Goal: Task Accomplishment & Management: Manage account settings

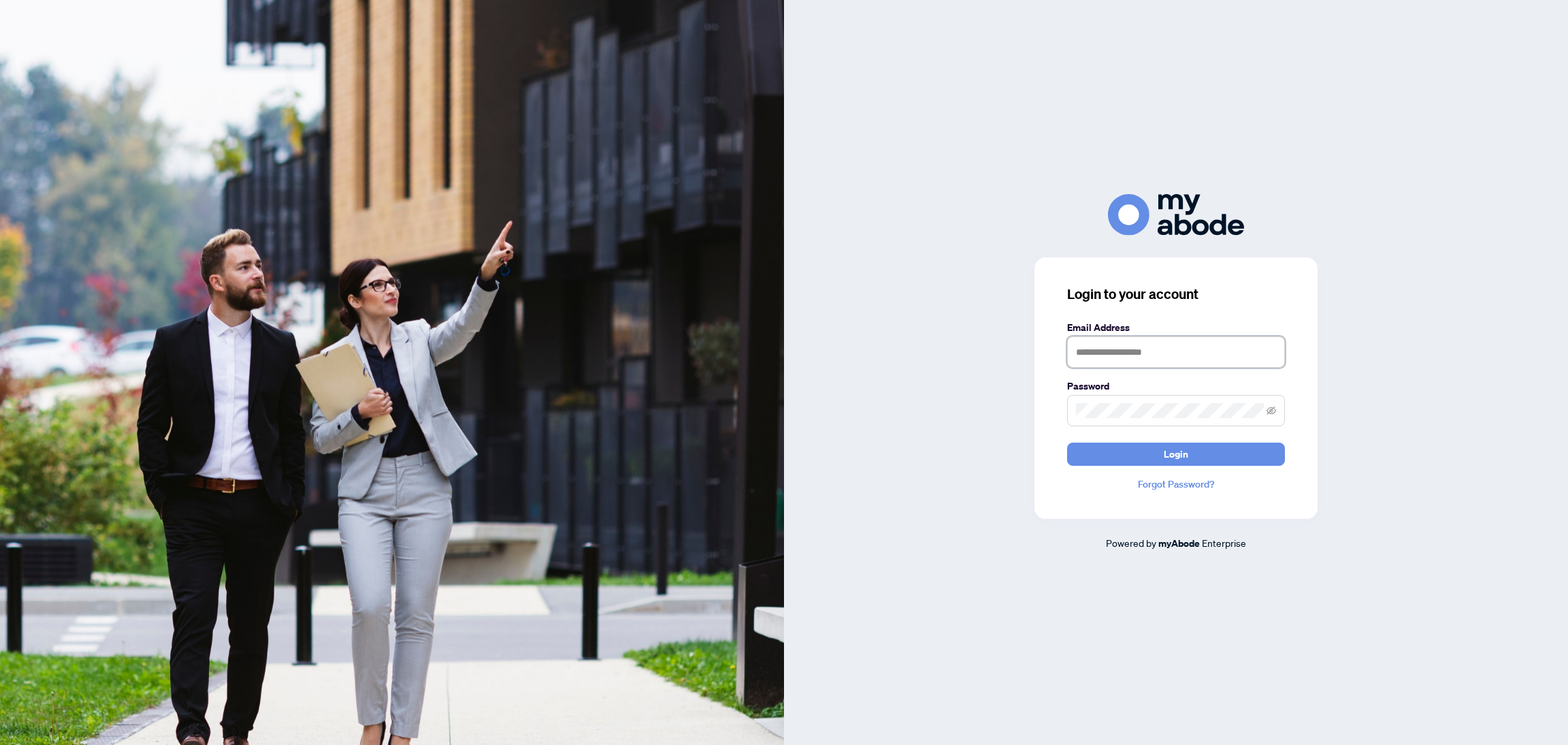
click at [1122, 351] on input "text" at bounding box center [1176, 351] width 218 height 31
type input "**********"
click at [1039, 599] on div "**********" at bounding box center [1176, 372] width 784 height 745
click at [1177, 456] on span "Login" at bounding box center [1176, 454] width 25 height 22
